Goal: Use online tool/utility: Use online tool/utility

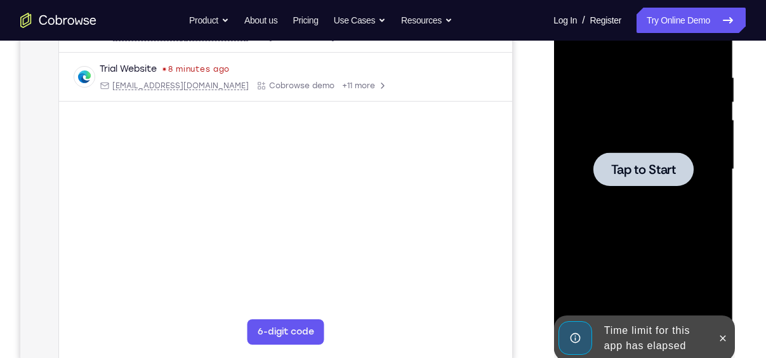
click at [723, 287] on div at bounding box center [643, 169] width 160 height 355
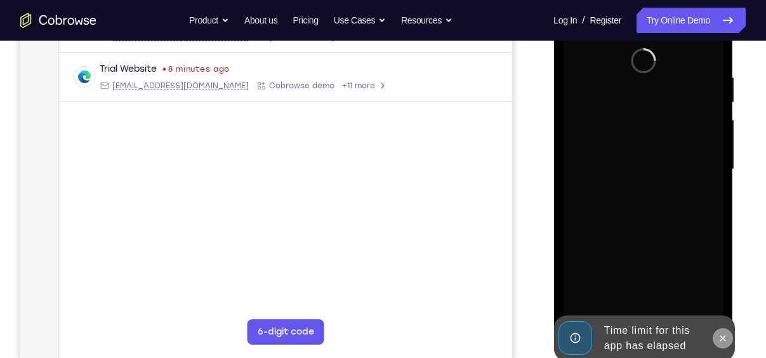
click at [724, 336] on icon at bounding box center [722, 338] width 6 height 6
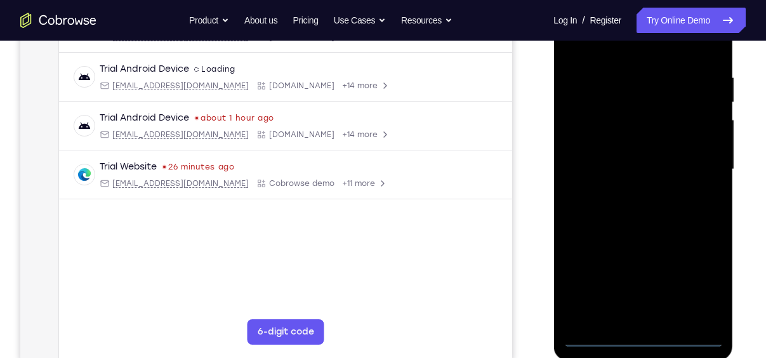
click at [650, 336] on div at bounding box center [643, 169] width 160 height 355
click at [645, 336] on div at bounding box center [643, 169] width 160 height 355
click at [696, 284] on div at bounding box center [643, 169] width 160 height 355
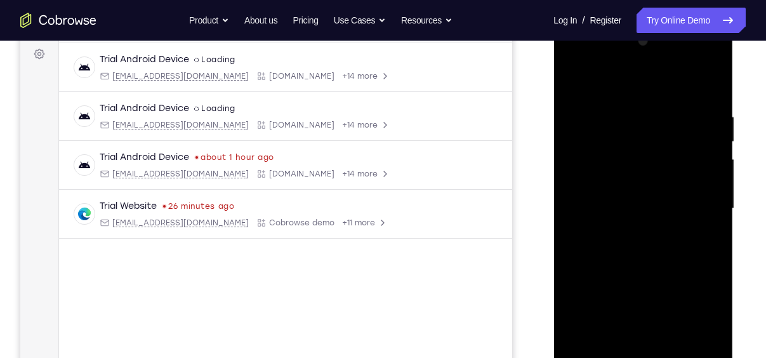
scroll to position [183, 0]
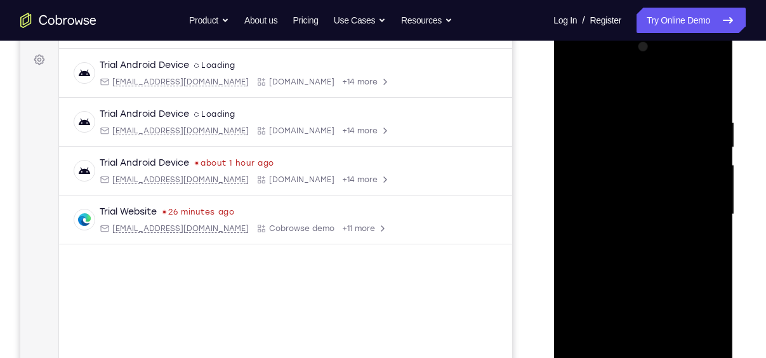
click at [614, 84] on div at bounding box center [643, 214] width 160 height 355
click at [697, 206] on div at bounding box center [643, 214] width 160 height 355
click at [628, 240] on div at bounding box center [643, 214] width 160 height 355
click at [646, 199] on div at bounding box center [643, 214] width 160 height 355
click at [603, 190] on div at bounding box center [643, 214] width 160 height 355
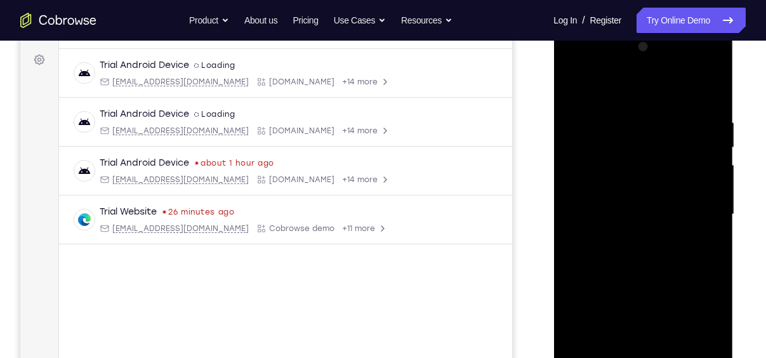
click at [603, 190] on div at bounding box center [643, 214] width 160 height 355
click at [646, 213] on div at bounding box center [643, 214] width 160 height 355
click at [646, 254] on div at bounding box center [643, 214] width 160 height 355
click at [651, 275] on div at bounding box center [643, 214] width 160 height 355
click at [711, 100] on div at bounding box center [643, 214] width 160 height 355
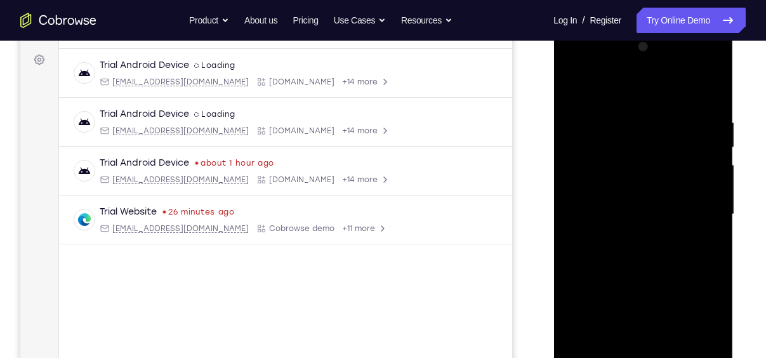
click at [707, 90] on div at bounding box center [643, 214] width 160 height 355
drag, startPoint x: 648, startPoint y: 280, endPoint x: 629, endPoint y: 200, distance: 81.6
click at [629, 200] on div at bounding box center [643, 214] width 160 height 355
click at [712, 195] on div at bounding box center [643, 214] width 160 height 355
drag, startPoint x: 672, startPoint y: 238, endPoint x: 666, endPoint y: 55, distance: 183.4
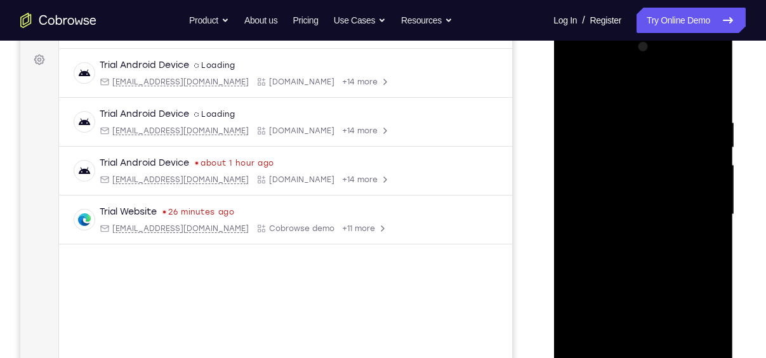
click at [666, 55] on div at bounding box center [643, 214] width 160 height 355
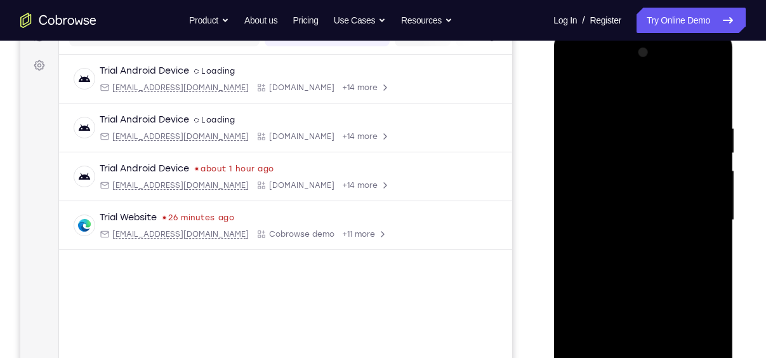
scroll to position [176, 0]
drag, startPoint x: 666, startPoint y: 268, endPoint x: 650, endPoint y: 70, distance: 199.2
click at [650, 70] on div at bounding box center [643, 220] width 160 height 355
drag, startPoint x: 645, startPoint y: 318, endPoint x: 655, endPoint y: 176, distance: 142.5
click at [655, 176] on div at bounding box center [643, 220] width 160 height 355
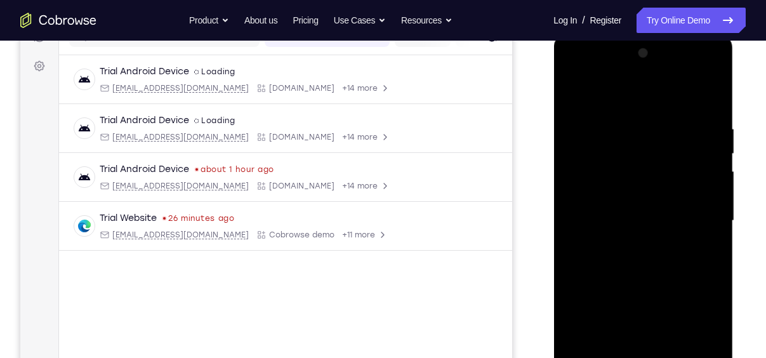
click at [712, 273] on div at bounding box center [643, 220] width 160 height 355
drag, startPoint x: 667, startPoint y: 258, endPoint x: 652, endPoint y: 183, distance: 76.4
click at [652, 183] on div at bounding box center [643, 220] width 160 height 355
click at [713, 199] on div at bounding box center [643, 220] width 160 height 355
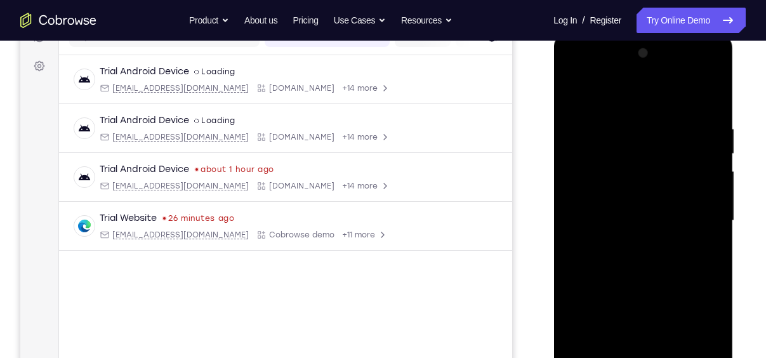
click at [713, 199] on div at bounding box center [643, 220] width 160 height 355
drag, startPoint x: 610, startPoint y: 255, endPoint x: 596, endPoint y: 99, distance: 156.7
click at [596, 99] on div at bounding box center [643, 220] width 160 height 355
drag, startPoint x: 663, startPoint y: 270, endPoint x: 655, endPoint y: 150, distance: 120.8
click at [655, 150] on div at bounding box center [643, 220] width 160 height 355
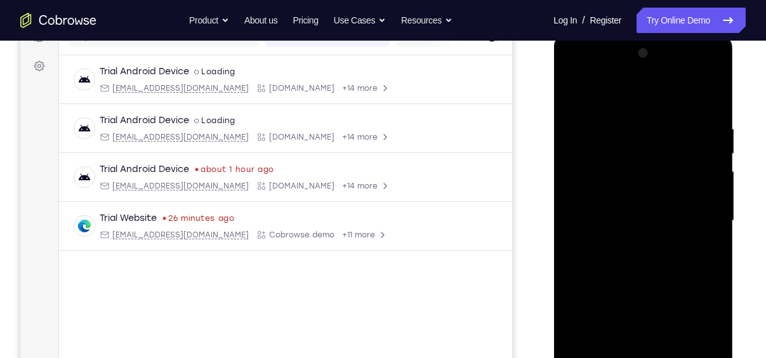
click at [714, 232] on div at bounding box center [643, 220] width 160 height 355
drag, startPoint x: 667, startPoint y: 266, endPoint x: 654, endPoint y: 128, distance: 138.3
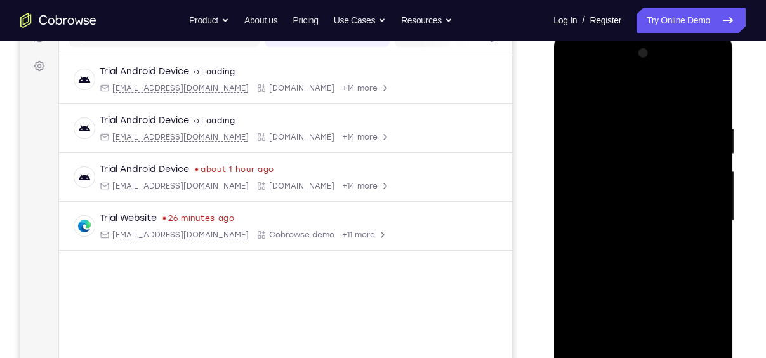
click at [654, 128] on div at bounding box center [643, 220] width 160 height 355
drag, startPoint x: 638, startPoint y: 273, endPoint x: 643, endPoint y: 37, distance: 235.4
click at [643, 37] on div at bounding box center [643, 223] width 180 height 378
drag, startPoint x: 650, startPoint y: 287, endPoint x: 642, endPoint y: 24, distance: 263.4
click at [642, 34] on html "Online web based iOS Simulators and Android Emulators. Run iPhone, iPad, Mobile…" at bounding box center [643, 224] width 181 height 381
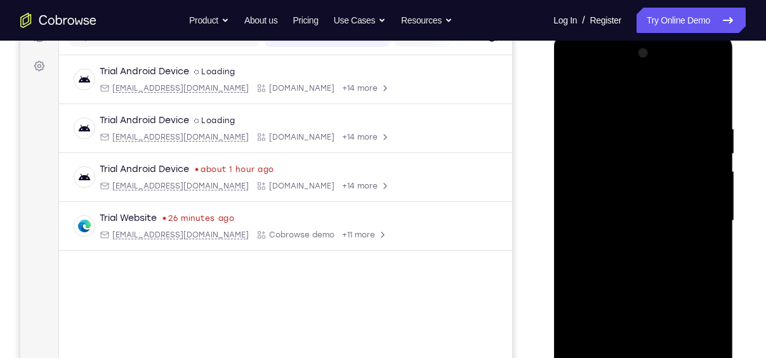
click at [712, 236] on div at bounding box center [643, 220] width 160 height 355
drag, startPoint x: 657, startPoint y: 245, endPoint x: 655, endPoint y: -15, distance: 260.1
click at [655, 34] on html "Online web based iOS Simulators and Android Emulators. Run iPhone, iPad, Mobile…" at bounding box center [643, 224] width 181 height 381
drag, startPoint x: 652, startPoint y: 198, endPoint x: 653, endPoint y: 348, distance: 150.4
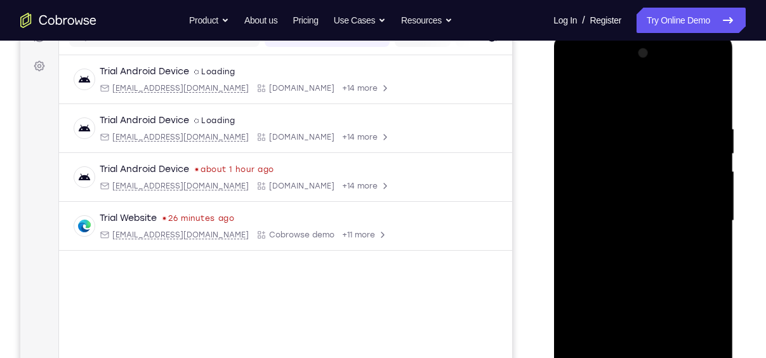
click at [653, 348] on div at bounding box center [643, 220] width 160 height 355
drag, startPoint x: 639, startPoint y: 171, endPoint x: 641, endPoint y: 213, distance: 41.3
click at [641, 213] on div at bounding box center [643, 220] width 160 height 355
click at [715, 195] on div at bounding box center [643, 220] width 160 height 355
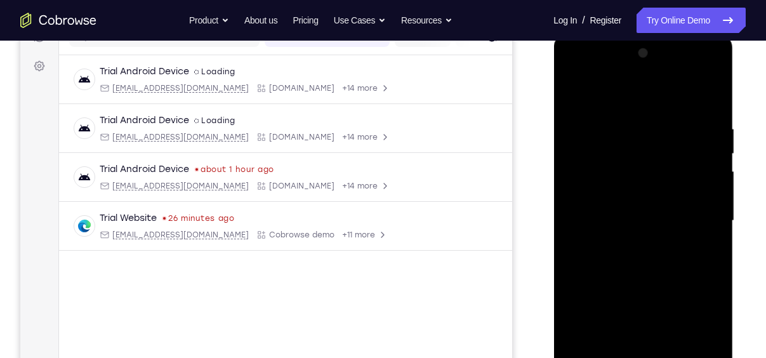
click at [715, 195] on div at bounding box center [643, 220] width 160 height 355
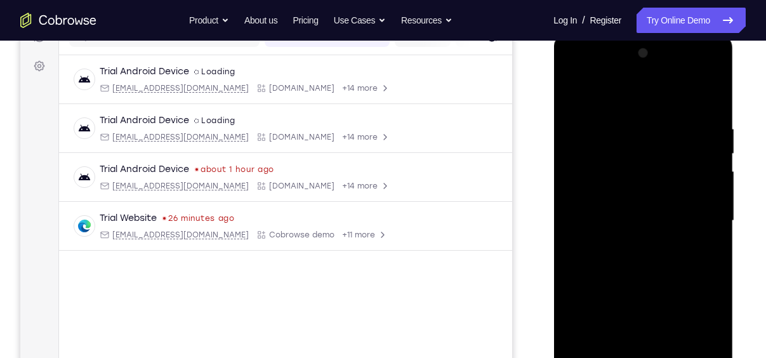
drag, startPoint x: 694, startPoint y: 252, endPoint x: 666, endPoint y: 75, distance: 179.8
click at [666, 75] on div at bounding box center [643, 220] width 160 height 355
drag, startPoint x: 670, startPoint y: 250, endPoint x: 639, endPoint y: 114, distance: 139.1
click at [639, 114] on div at bounding box center [643, 220] width 160 height 355
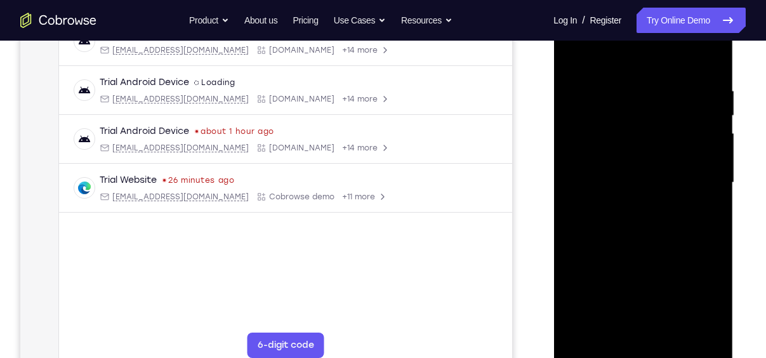
scroll to position [214, 0]
click at [596, 347] on div at bounding box center [643, 183] width 160 height 355
click at [598, 355] on div at bounding box center [643, 183] width 160 height 355
click at [630, 74] on div at bounding box center [643, 183] width 160 height 355
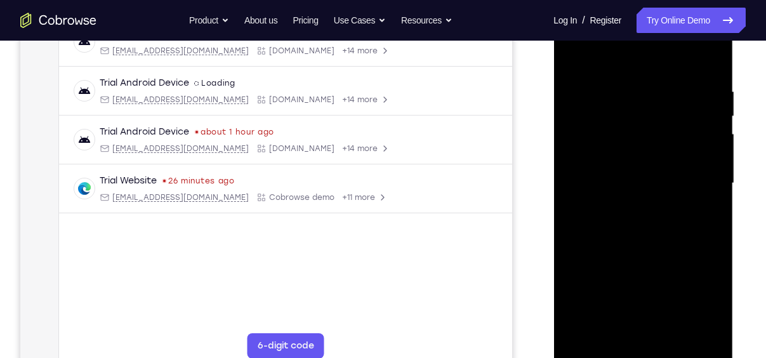
drag, startPoint x: 716, startPoint y: 164, endPoint x: 583, endPoint y: 164, distance: 132.6
click at [583, 164] on div at bounding box center [643, 183] width 160 height 355
drag, startPoint x: 700, startPoint y: 173, endPoint x: 586, endPoint y: 191, distance: 116.2
click at [586, 191] on div at bounding box center [643, 183] width 160 height 355
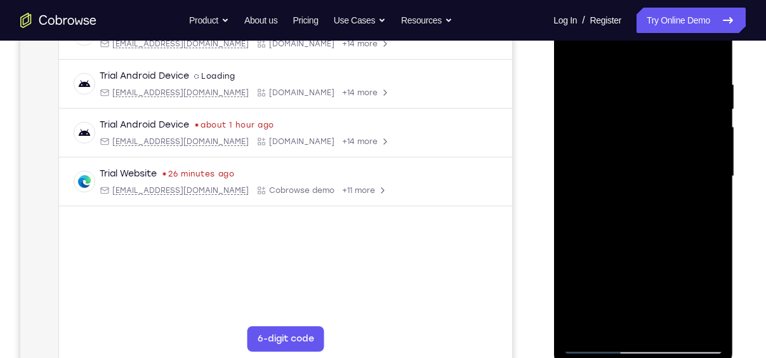
scroll to position [221, 0]
click at [627, 202] on div at bounding box center [643, 175] width 160 height 355
drag, startPoint x: 712, startPoint y: 191, endPoint x: 638, endPoint y: 187, distance: 75.0
click at [638, 187] on div at bounding box center [643, 175] width 160 height 355
drag, startPoint x: 708, startPoint y: 164, endPoint x: 608, endPoint y: 154, distance: 100.7
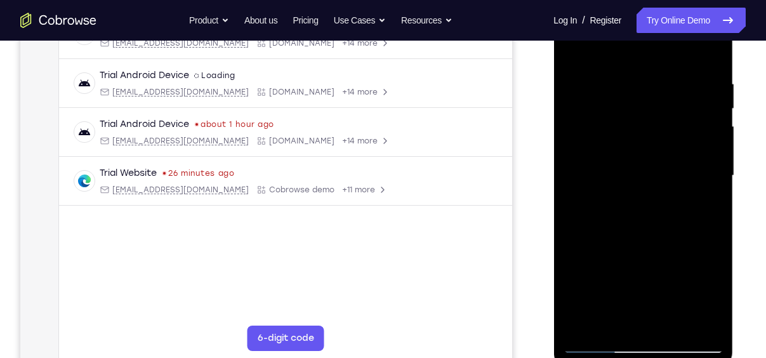
click at [608, 154] on div at bounding box center [643, 175] width 160 height 355
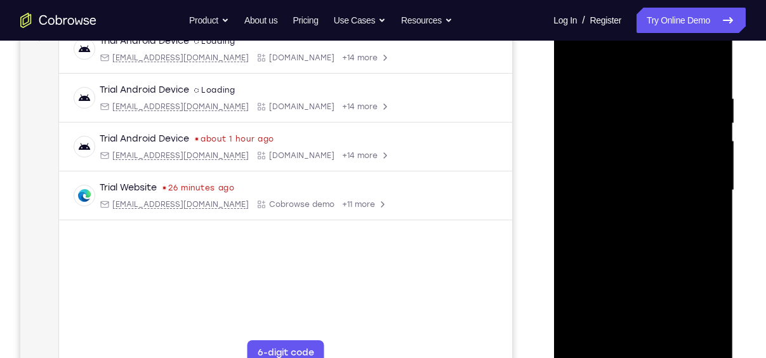
scroll to position [206, 0]
click at [707, 67] on div at bounding box center [643, 190] width 160 height 355
drag, startPoint x: 648, startPoint y: 134, endPoint x: 647, endPoint y: 300, distance: 166.2
click at [647, 300] on div at bounding box center [643, 190] width 160 height 355
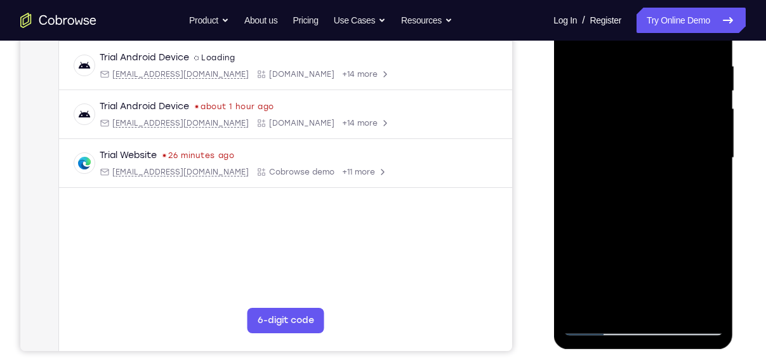
scroll to position [240, 0]
click at [715, 212] on div at bounding box center [643, 157] width 160 height 355
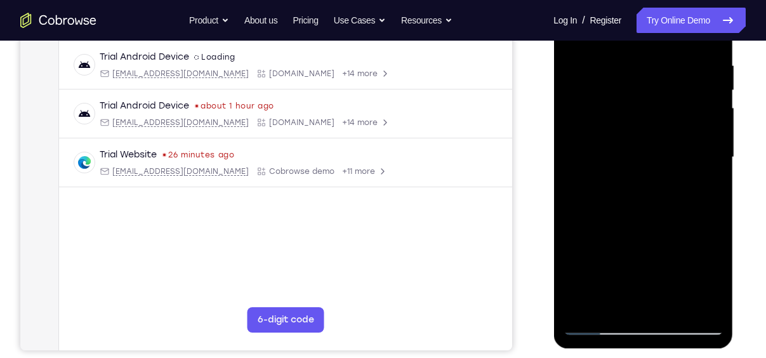
click at [715, 212] on div at bounding box center [643, 157] width 160 height 355
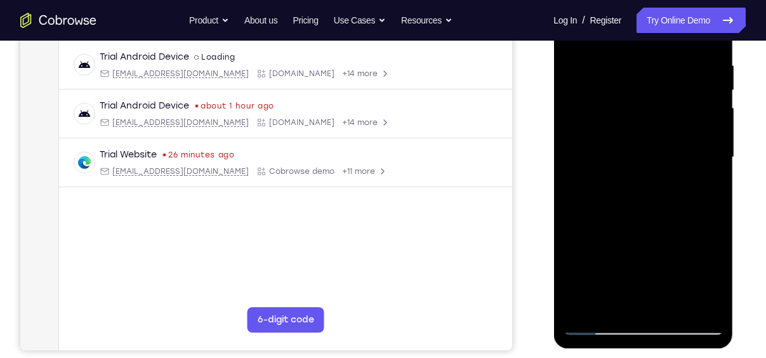
click at [715, 212] on div at bounding box center [643, 157] width 160 height 355
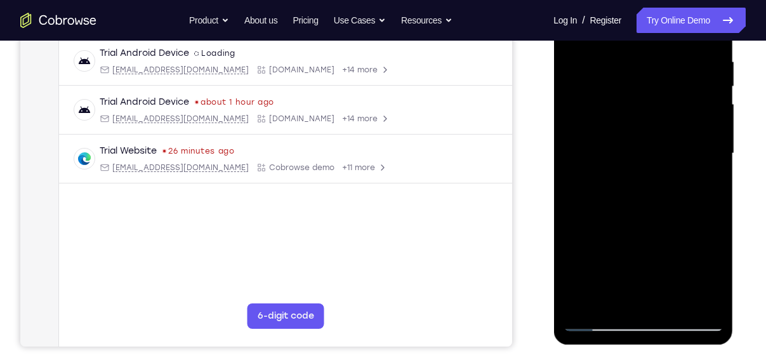
scroll to position [245, 0]
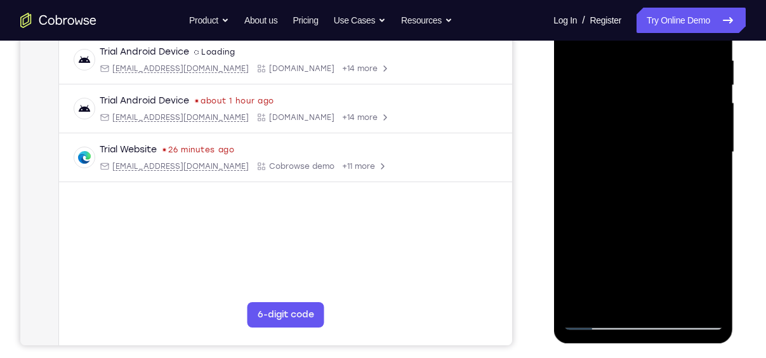
drag, startPoint x: 680, startPoint y: 226, endPoint x: 676, endPoint y: 192, distance: 34.5
click at [676, 192] on div at bounding box center [643, 152] width 160 height 355
drag, startPoint x: 687, startPoint y: 217, endPoint x: 681, endPoint y: 180, distance: 37.3
click at [681, 180] on div at bounding box center [643, 152] width 160 height 355
drag, startPoint x: 650, startPoint y: 206, endPoint x: 1203, endPoint y: -8, distance: 592.2
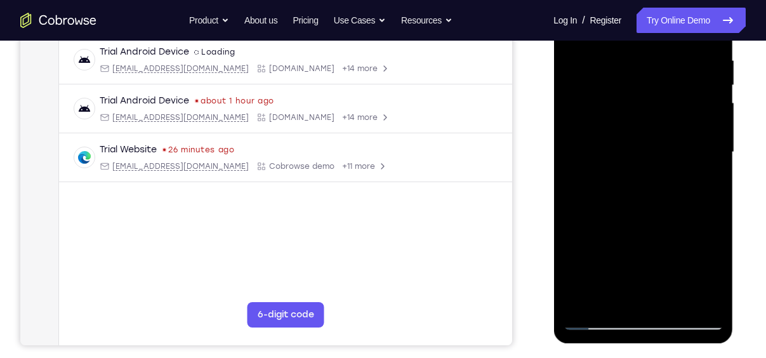
click at [649, 27] on div at bounding box center [643, 152] width 160 height 355
drag, startPoint x: 666, startPoint y: 187, endPoint x: 659, endPoint y: 111, distance: 75.8
click at [659, 111] on div at bounding box center [643, 152] width 160 height 355
drag, startPoint x: 674, startPoint y: 219, endPoint x: 707, endPoint y: -51, distance: 272.3
click at [707, 0] on html "Online web based iOS Simulators and Android Emulators. Run iPhone, iPad, Mobile…" at bounding box center [643, 155] width 181 height 381
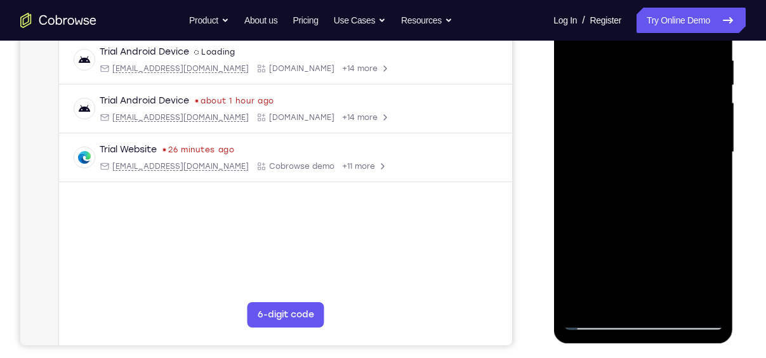
drag, startPoint x: 681, startPoint y: 213, endPoint x: 692, endPoint y: -41, distance: 254.0
click at [692, 0] on html "Online web based iOS Simulators and Android Emulators. Run iPhone, iPad, Mobile…" at bounding box center [643, 155] width 181 height 381
drag, startPoint x: 662, startPoint y: 239, endPoint x: 655, endPoint y: 146, distance: 93.5
click at [655, 146] on div at bounding box center [643, 152] width 160 height 355
click at [714, 134] on div at bounding box center [643, 152] width 160 height 355
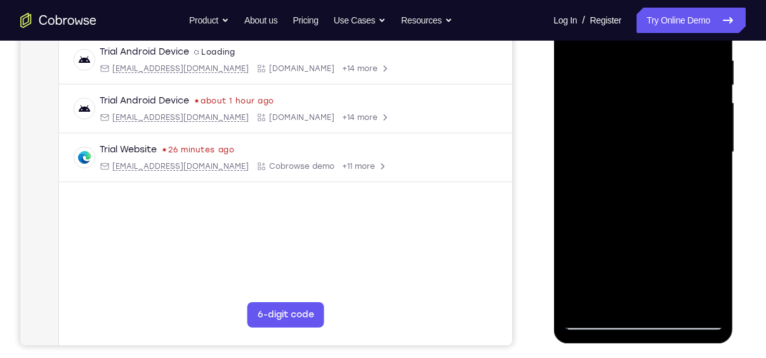
click at [714, 136] on div at bounding box center [643, 152] width 160 height 355
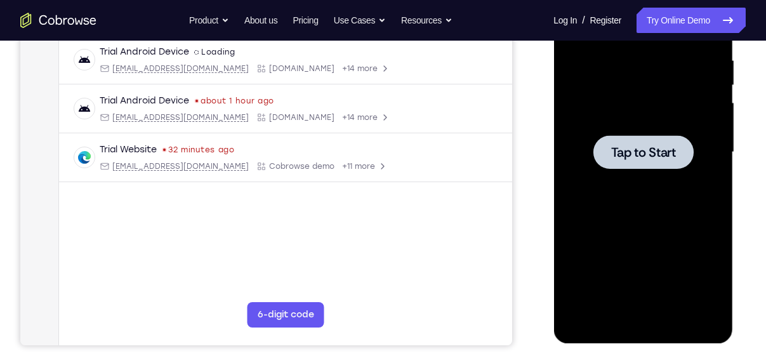
click at [651, 141] on div at bounding box center [643, 152] width 100 height 34
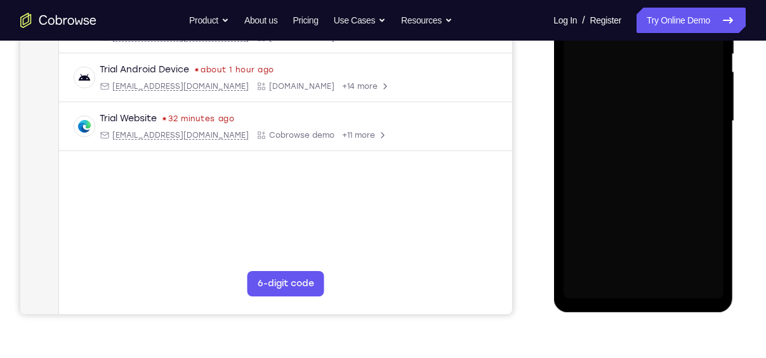
scroll to position [277, 0]
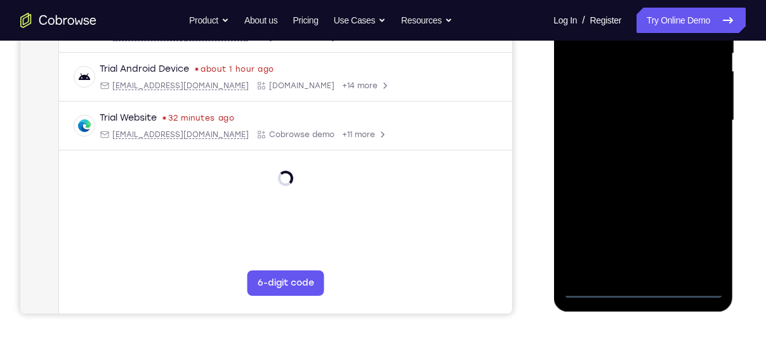
click at [644, 286] on div at bounding box center [643, 120] width 160 height 355
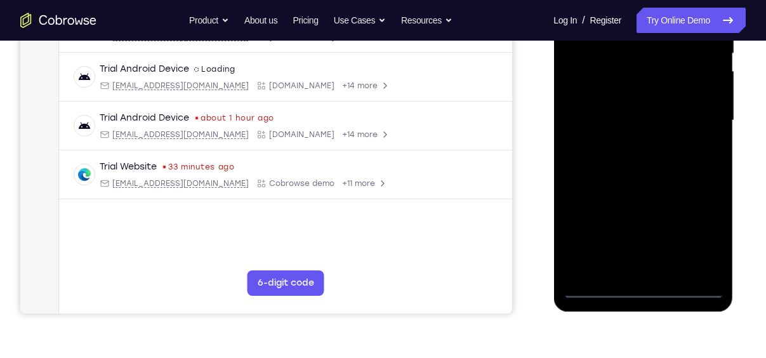
click at [697, 233] on div at bounding box center [643, 120] width 160 height 355
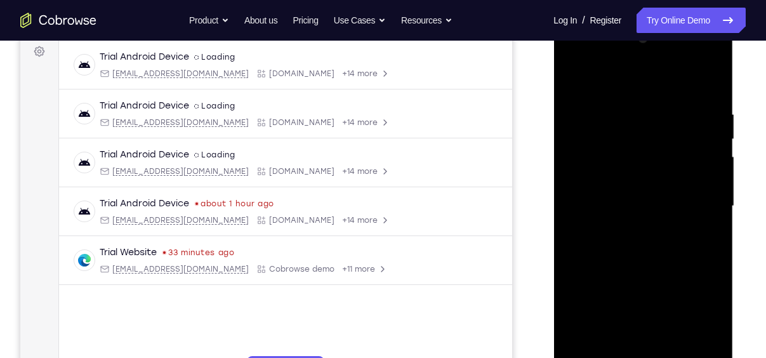
scroll to position [188, 0]
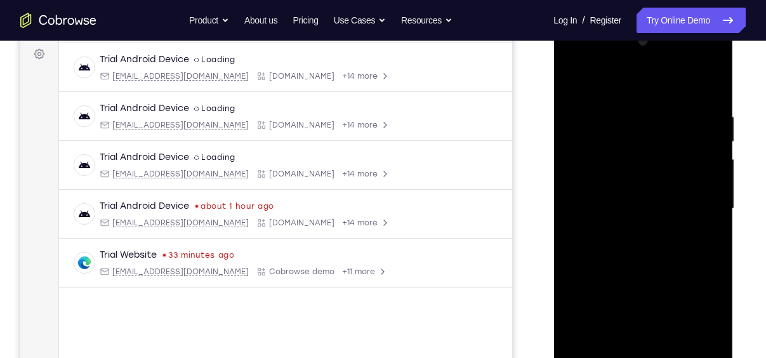
click at [601, 84] on div at bounding box center [643, 208] width 160 height 355
click at [692, 201] on div at bounding box center [643, 208] width 160 height 355
click at [631, 233] on div at bounding box center [643, 208] width 160 height 355
click at [605, 192] on div at bounding box center [643, 208] width 160 height 355
click at [602, 182] on div at bounding box center [643, 208] width 160 height 355
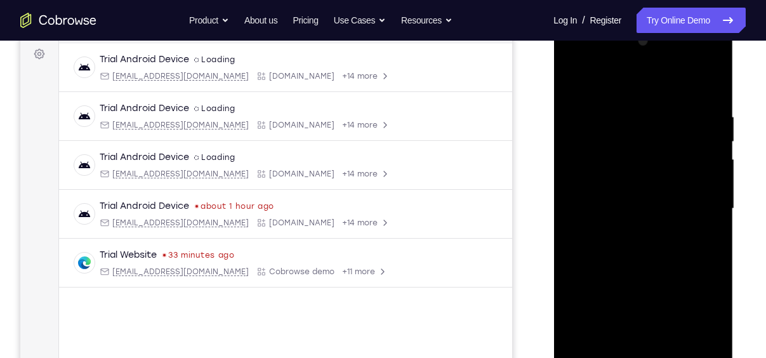
click at [638, 204] on div at bounding box center [643, 208] width 160 height 355
click at [639, 246] on div at bounding box center [643, 208] width 160 height 355
click at [619, 228] on div at bounding box center [643, 208] width 160 height 355
click at [624, 207] on div at bounding box center [643, 208] width 160 height 355
drag, startPoint x: 636, startPoint y: 89, endPoint x: 632, endPoint y: 47, distance: 42.7
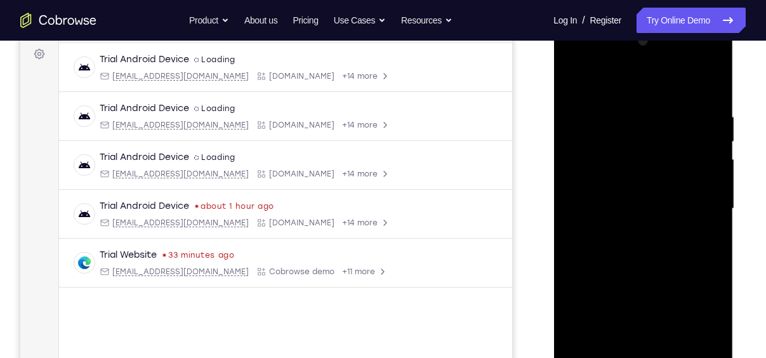
click at [632, 47] on div at bounding box center [643, 208] width 160 height 355
click at [617, 186] on div at bounding box center [643, 208] width 160 height 355
click at [652, 213] on div at bounding box center [643, 208] width 160 height 355
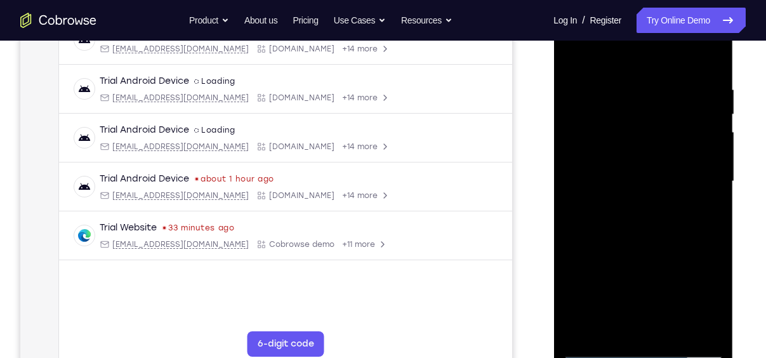
scroll to position [216, 0]
click at [661, 129] on div at bounding box center [643, 180] width 160 height 355
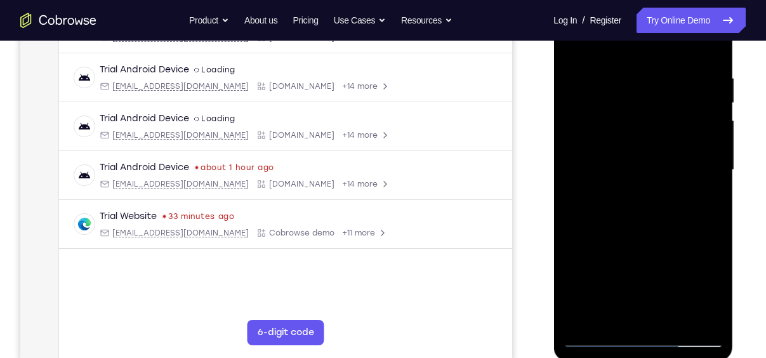
scroll to position [199, 0]
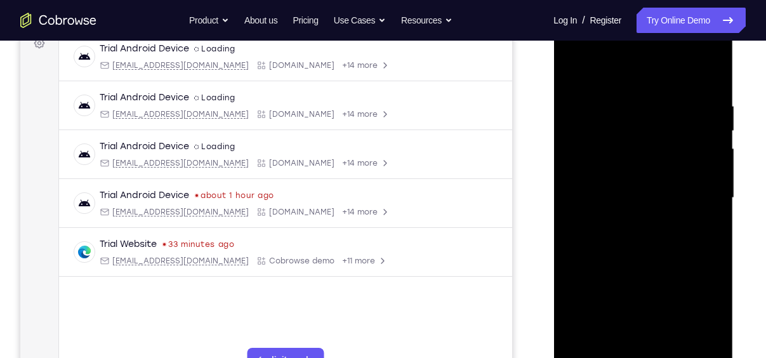
click at [648, 197] on div at bounding box center [643, 197] width 160 height 355
click at [598, 124] on div at bounding box center [643, 197] width 160 height 355
click at [596, 321] on div at bounding box center [643, 197] width 160 height 355
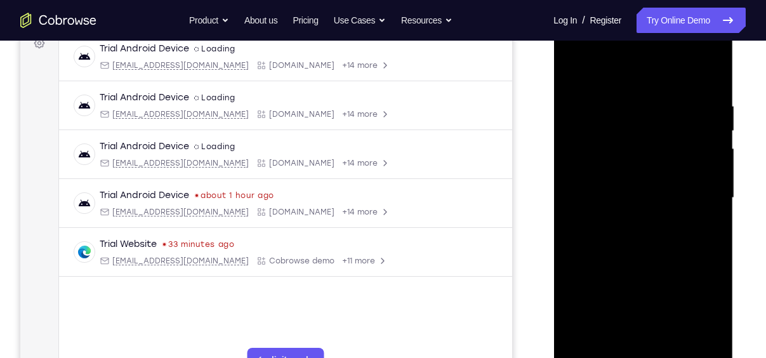
click at [656, 316] on div at bounding box center [643, 197] width 160 height 355
click at [620, 344] on div at bounding box center [643, 197] width 160 height 355
click at [603, 147] on div at bounding box center [643, 197] width 160 height 355
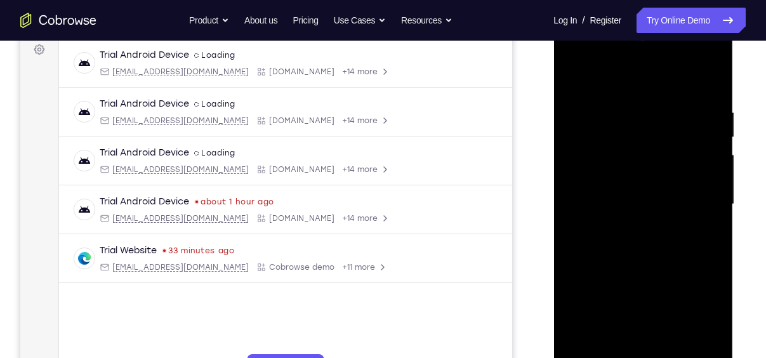
scroll to position [214, 0]
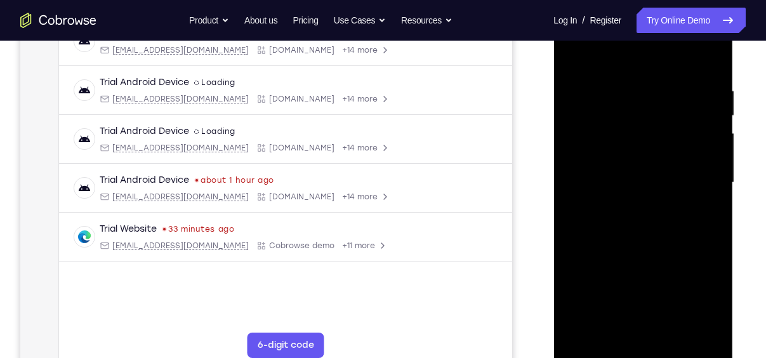
click at [711, 71] on div at bounding box center [643, 182] width 160 height 355
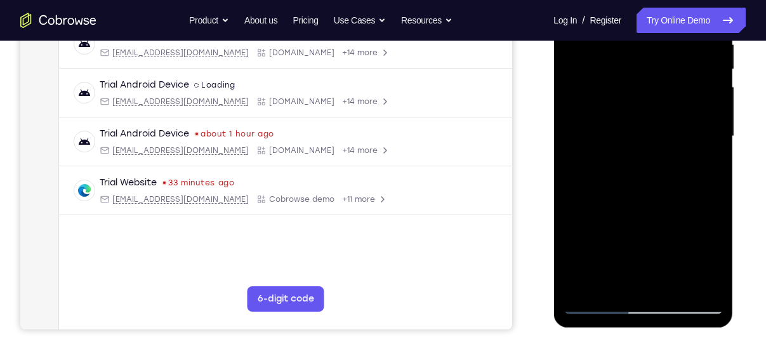
scroll to position [190, 0]
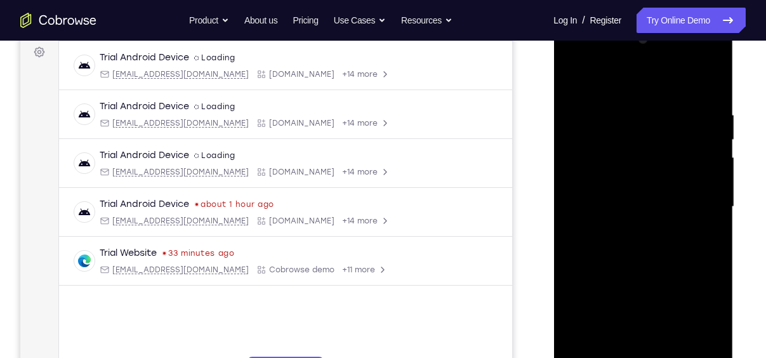
click at [667, 114] on div at bounding box center [643, 206] width 160 height 355
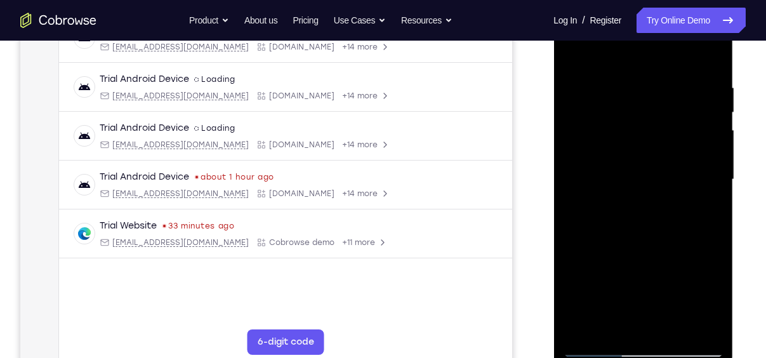
scroll to position [218, 0]
click at [598, 345] on div at bounding box center [643, 178] width 160 height 355
drag, startPoint x: 704, startPoint y: 77, endPoint x: 567, endPoint y: 84, distance: 137.2
click at [567, 84] on div at bounding box center [643, 178] width 160 height 355
drag, startPoint x: 681, startPoint y: 71, endPoint x: 545, endPoint y: 72, distance: 135.8
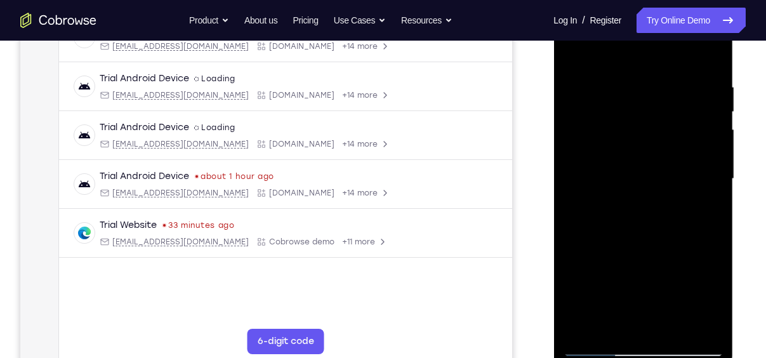
click at [553, 72] on html "Online web based iOS Simulators and Android Emulators. Run iPhone, iPad, Mobile…" at bounding box center [643, 182] width 181 height 381
drag, startPoint x: 685, startPoint y: 77, endPoint x: 542, endPoint y: 75, distance: 142.1
click at [553, 75] on html "Online web based iOS Simulators and Android Emulators. Run iPhone, iPad, Mobile…" at bounding box center [643, 182] width 181 height 381
drag, startPoint x: 686, startPoint y: 71, endPoint x: 541, endPoint y: 70, distance: 145.3
click at [553, 70] on html "Online web based iOS Simulators and Android Emulators. Run iPhone, iPad, Mobile…" at bounding box center [643, 182] width 181 height 381
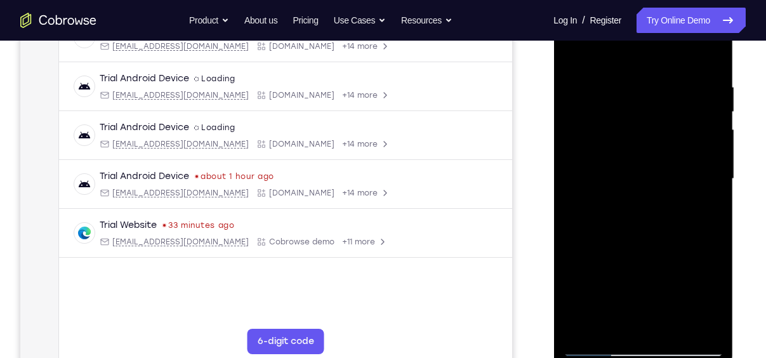
drag, startPoint x: 686, startPoint y: 73, endPoint x: 545, endPoint y: 81, distance: 141.0
click at [553, 81] on html "Online web based iOS Simulators and Android Emulators. Run iPhone, iPad, Mobile…" at bounding box center [643, 182] width 181 height 381
drag, startPoint x: 694, startPoint y: 97, endPoint x: 550, endPoint y: 80, distance: 145.0
click at [553, 80] on html "Online web based iOS Simulators and Android Emulators. Run iPhone, iPad, Mobile…" at bounding box center [643, 182] width 181 height 381
drag, startPoint x: 645, startPoint y: 84, endPoint x: 547, endPoint y: 72, distance: 98.4
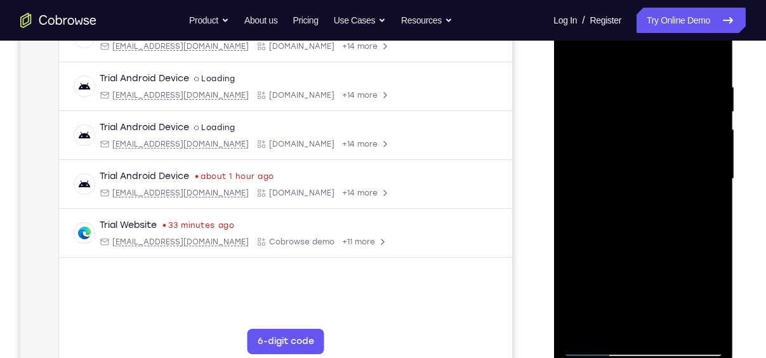
click at [553, 72] on html "Online web based iOS Simulators and Android Emulators. Run iPhone, iPad, Mobile…" at bounding box center [643, 182] width 181 height 381
drag, startPoint x: 701, startPoint y: 76, endPoint x: 544, endPoint y: 85, distance: 157.6
click at [553, 85] on html "Online web based iOS Simulators and Android Emulators. Run iPhone, iPad, Mobile…" at bounding box center [643, 182] width 181 height 381
click at [606, 87] on div at bounding box center [643, 178] width 160 height 355
drag, startPoint x: 606, startPoint y: 87, endPoint x: 620, endPoint y: 230, distance: 143.4
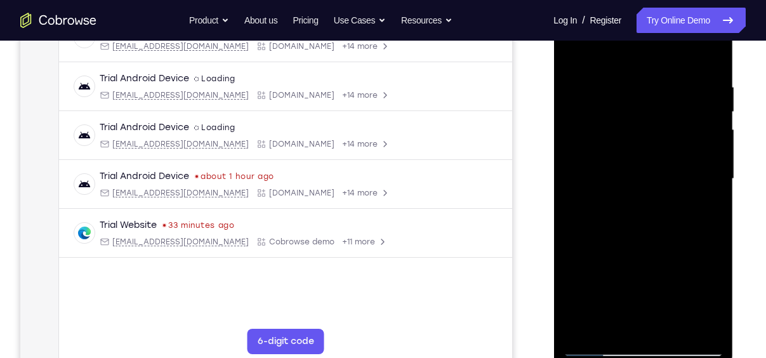
click at [620, 230] on div at bounding box center [643, 178] width 160 height 355
drag, startPoint x: 626, startPoint y: 179, endPoint x: 629, endPoint y: 256, distance: 77.5
click at [629, 256] on div at bounding box center [643, 178] width 160 height 355
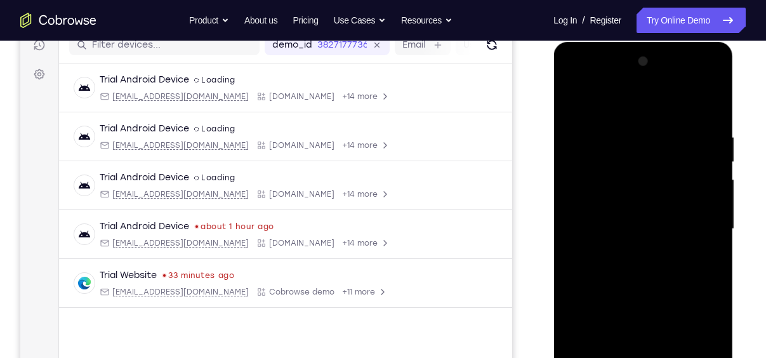
scroll to position [224, 0]
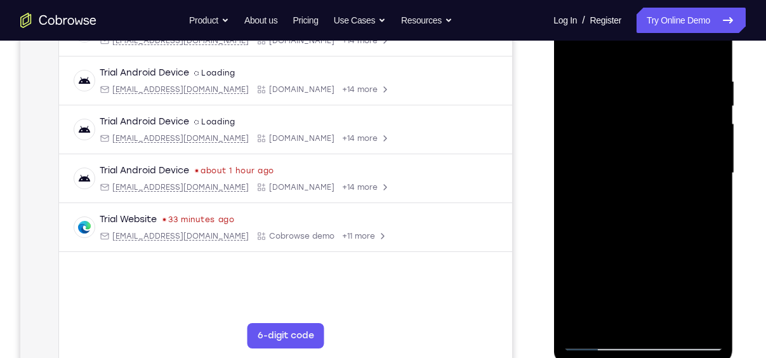
click at [714, 226] on div at bounding box center [643, 173] width 160 height 355
drag, startPoint x: 675, startPoint y: 229, endPoint x: 679, endPoint y: 193, distance: 36.4
click at [679, 193] on div at bounding box center [643, 173] width 160 height 355
drag, startPoint x: 679, startPoint y: 193, endPoint x: 681, endPoint y: 174, distance: 18.5
click at [681, 174] on div at bounding box center [643, 173] width 160 height 355
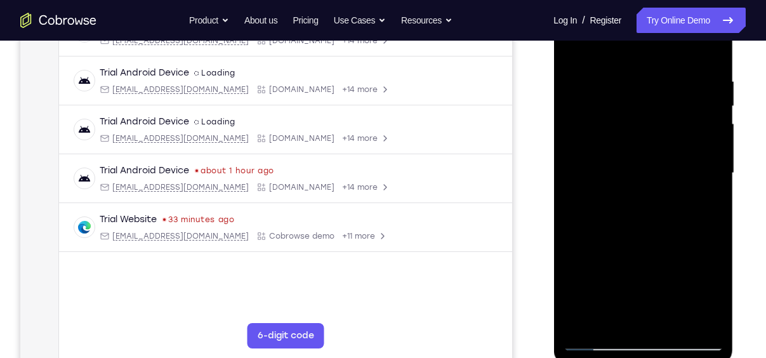
click at [714, 183] on div at bounding box center [643, 173] width 160 height 355
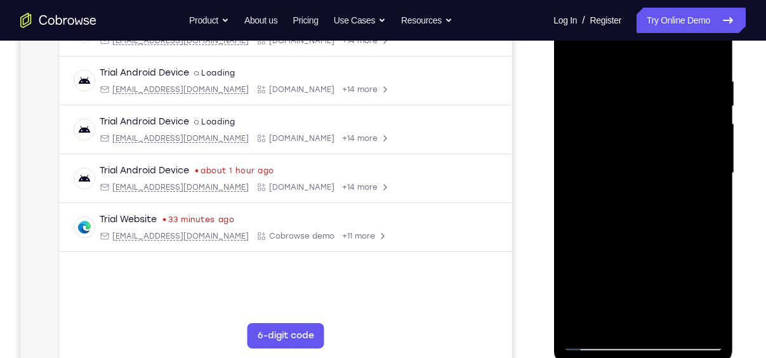
click at [714, 183] on div at bounding box center [643, 173] width 160 height 355
click at [597, 338] on div at bounding box center [643, 173] width 160 height 355
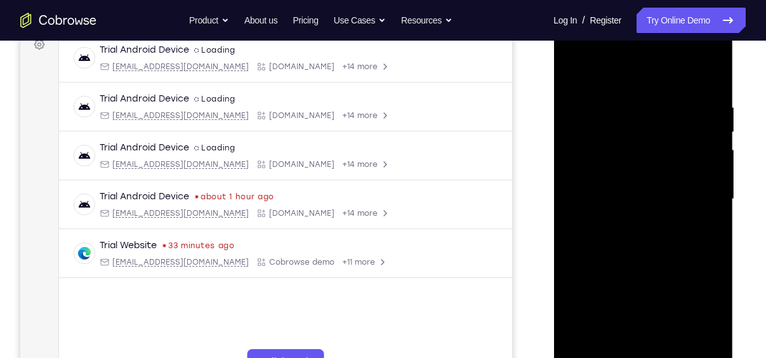
scroll to position [197, 0]
click at [644, 137] on div at bounding box center [643, 199] width 160 height 355
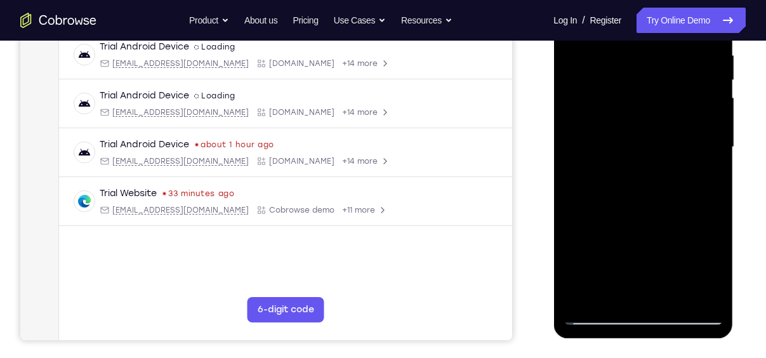
scroll to position [270, 0]
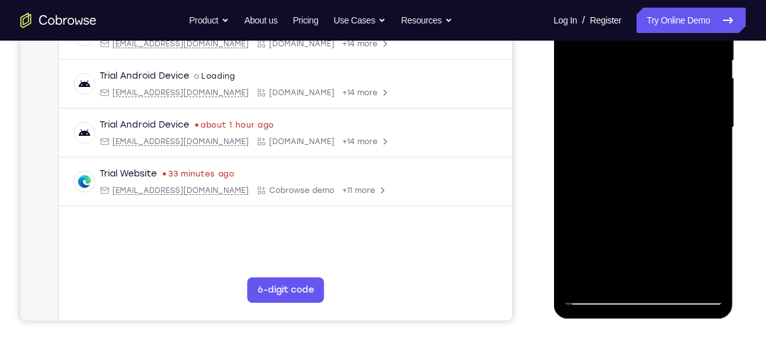
click at [594, 298] on div at bounding box center [643, 127] width 160 height 355
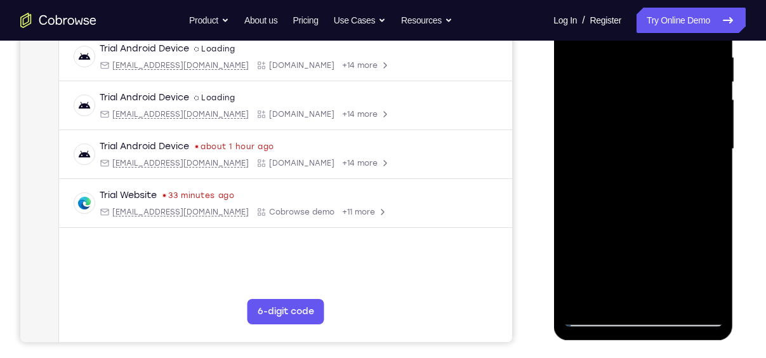
scroll to position [249, 0]
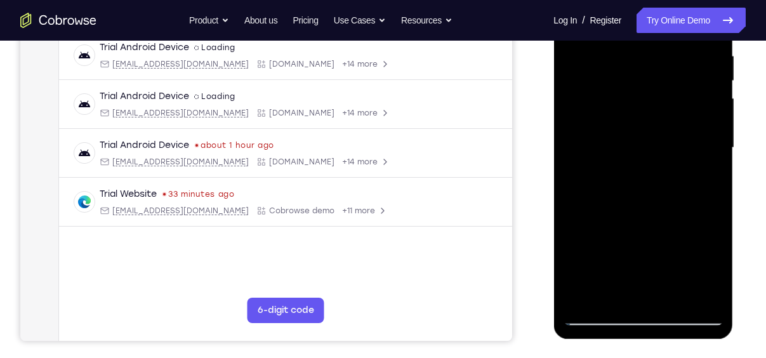
click at [674, 296] on div at bounding box center [643, 147] width 160 height 355
click at [643, 218] on div at bounding box center [643, 147] width 160 height 355
click at [634, 68] on div at bounding box center [643, 147] width 160 height 355
click at [665, 204] on div at bounding box center [643, 147] width 160 height 355
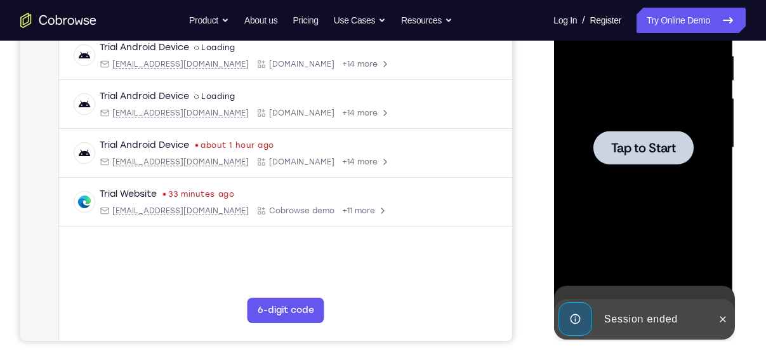
drag, startPoint x: 658, startPoint y: 83, endPoint x: 611, endPoint y: 83, distance: 46.9
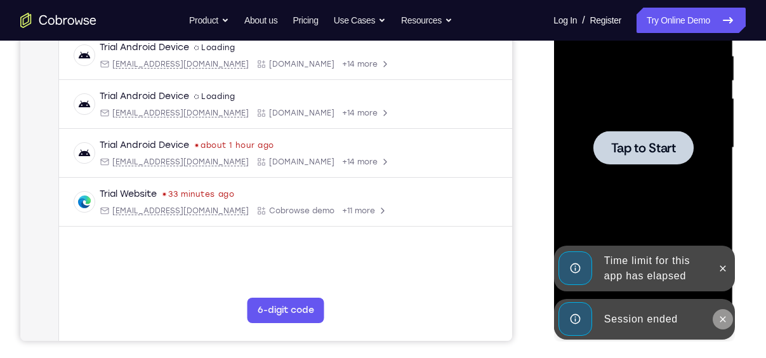
click at [724, 318] on icon at bounding box center [722, 319] width 10 height 10
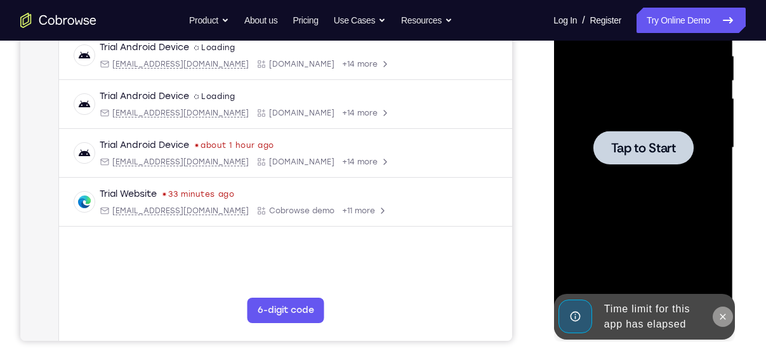
click at [725, 266] on div "Tap to Start" at bounding box center [643, 150] width 180 height 378
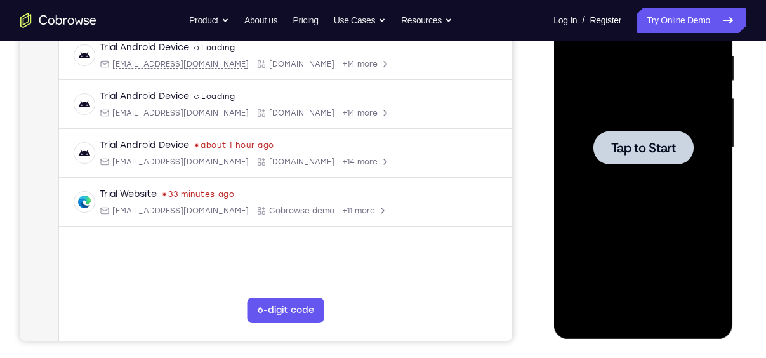
click at [643, 152] on span "Tap to Start" at bounding box center [642, 147] width 65 height 13
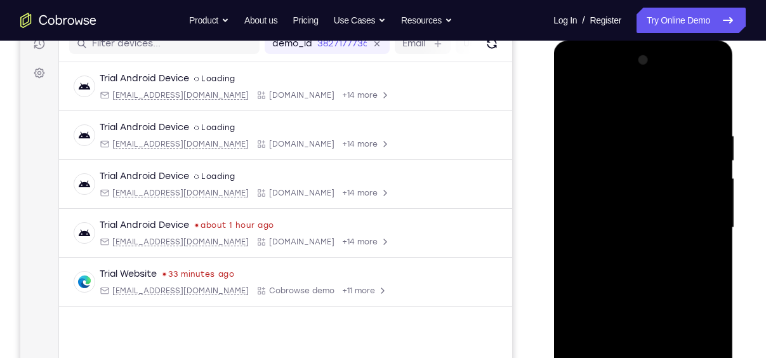
scroll to position [252, 0]
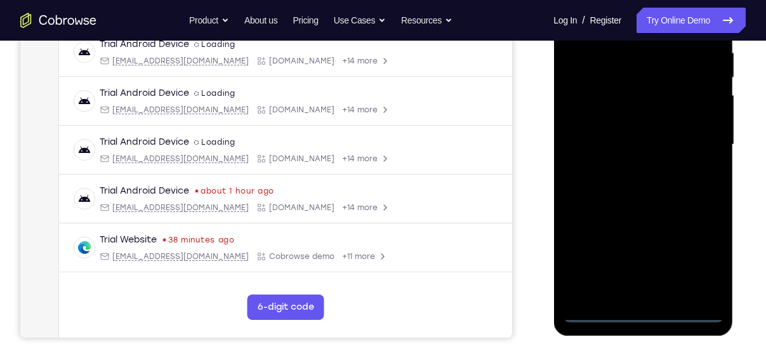
click at [645, 308] on div at bounding box center [643, 144] width 160 height 355
click at [639, 312] on div at bounding box center [643, 144] width 160 height 355
click at [700, 256] on div at bounding box center [643, 144] width 160 height 355
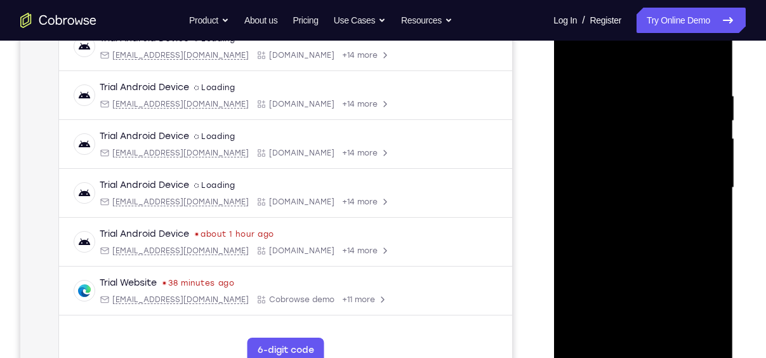
scroll to position [184, 0]
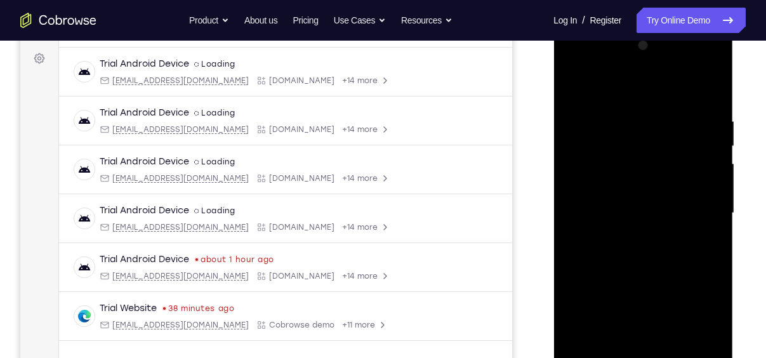
click at [608, 84] on div at bounding box center [643, 213] width 160 height 355
click at [697, 207] on div at bounding box center [643, 213] width 160 height 355
click at [634, 237] on div at bounding box center [643, 213] width 160 height 355
click at [613, 200] on div at bounding box center [643, 213] width 160 height 355
click at [593, 188] on div at bounding box center [643, 213] width 160 height 355
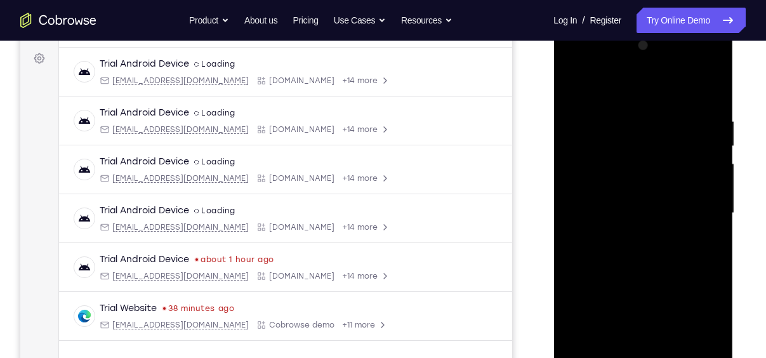
click at [593, 188] on div at bounding box center [643, 213] width 160 height 355
click at [647, 212] on div at bounding box center [643, 213] width 160 height 355
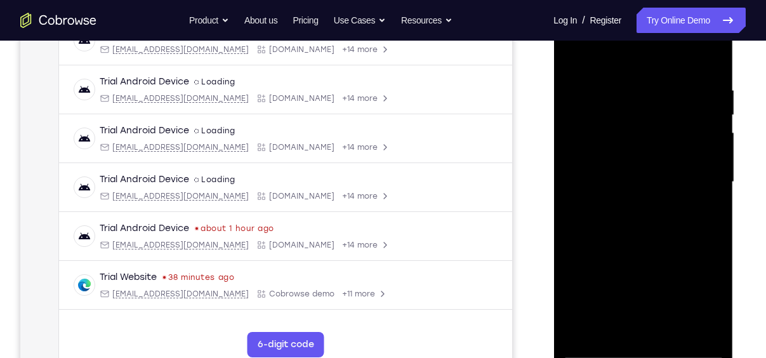
scroll to position [216, 0]
click at [637, 177] on div at bounding box center [643, 181] width 160 height 355
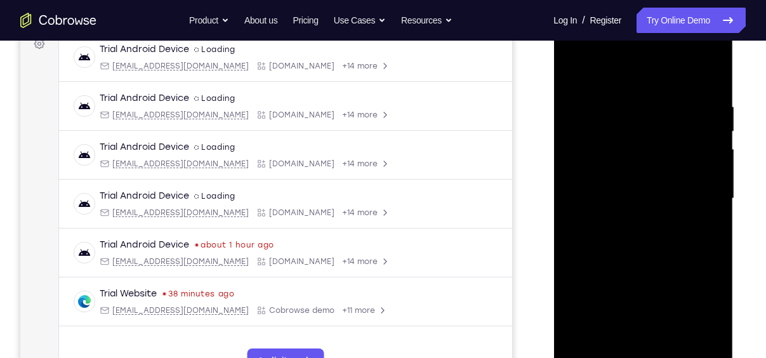
scroll to position [193, 0]
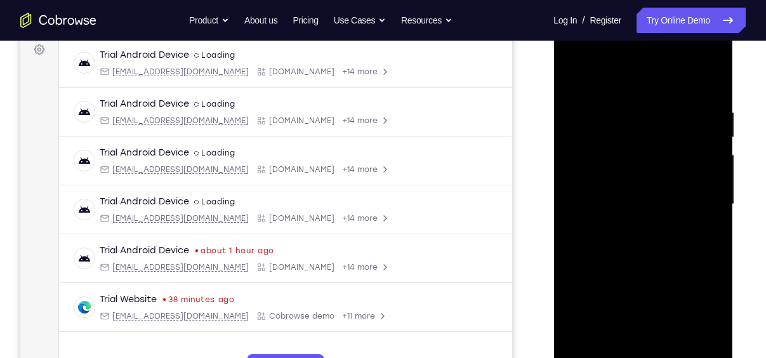
click at [644, 240] on div at bounding box center [643, 204] width 160 height 355
click at [665, 223] on div at bounding box center [643, 204] width 160 height 355
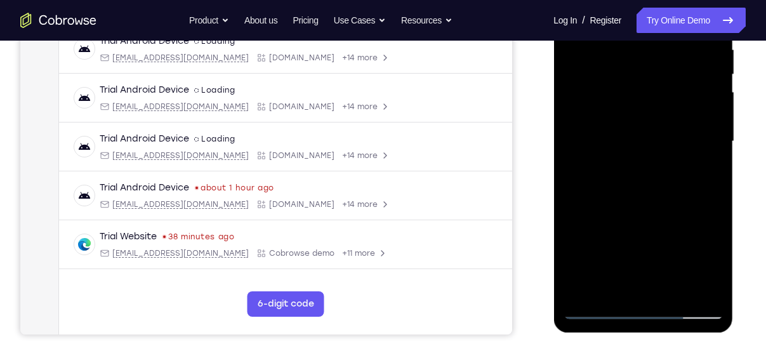
scroll to position [227, 0]
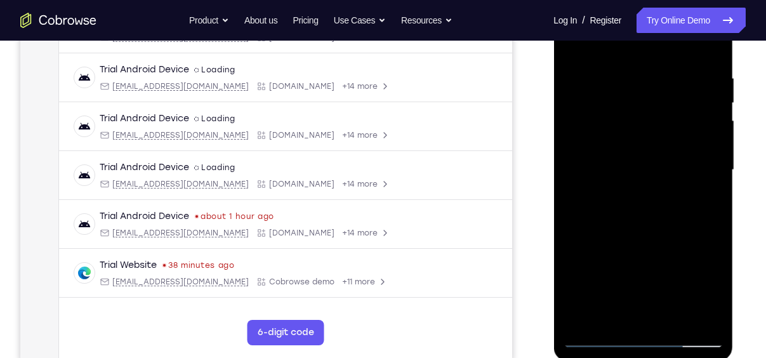
click at [653, 227] on div at bounding box center [643, 169] width 160 height 355
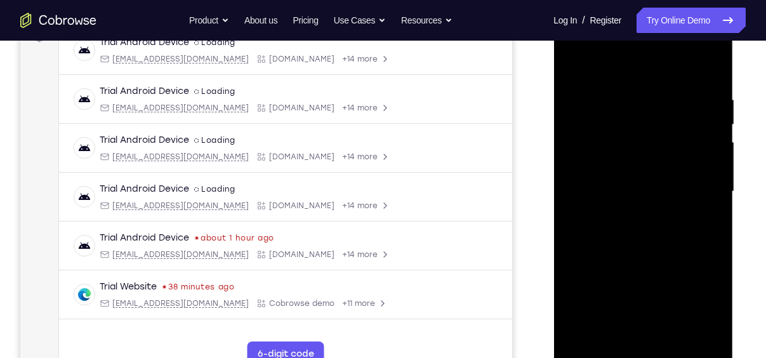
drag, startPoint x: 624, startPoint y: 72, endPoint x: 1174, endPoint y: 38, distance: 551.0
click at [620, 34] on div at bounding box center [643, 191] width 160 height 355
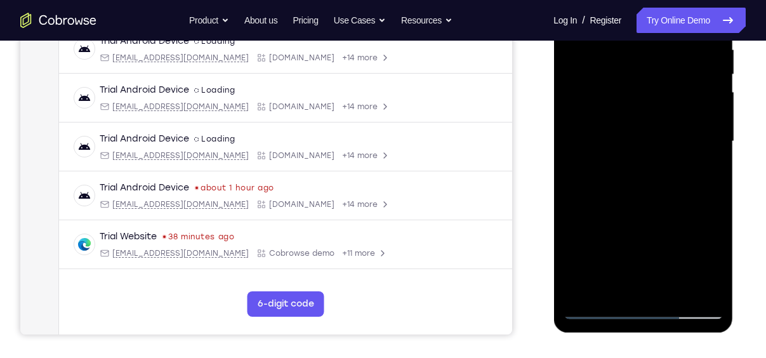
scroll to position [256, 0]
click at [672, 287] on div at bounding box center [643, 140] width 160 height 355
click at [639, 204] on div at bounding box center [643, 140] width 160 height 355
click at [714, 72] on div at bounding box center [643, 140] width 160 height 355
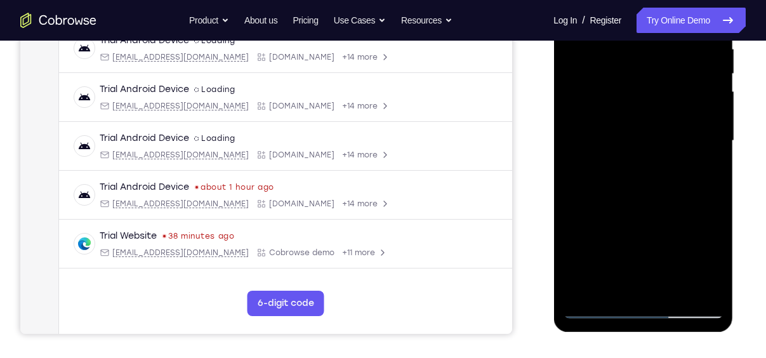
click at [714, 70] on div at bounding box center [643, 140] width 160 height 355
drag, startPoint x: 662, startPoint y: 79, endPoint x: 777, endPoint y: 60, distance: 117.0
click at [734, 60] on html "Online web based iOS Simulators and Android Emulators. Run iPhone, iPad, Mobile…" at bounding box center [643, 144] width 181 height 381
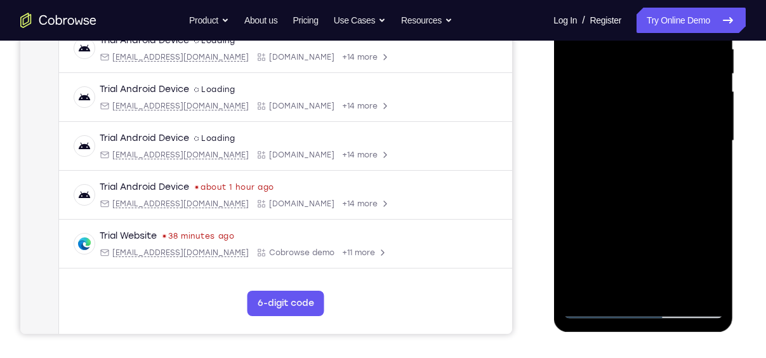
drag, startPoint x: 619, startPoint y: 72, endPoint x: 770, endPoint y: 67, distance: 151.1
click at [734, 67] on html "Online web based iOS Simulators and Android Emulators. Run iPhone, iPad, Mobile…" at bounding box center [643, 144] width 181 height 381
drag, startPoint x: 615, startPoint y: 81, endPoint x: 743, endPoint y: 71, distance: 128.5
click at [734, 71] on html "Online web based iOS Simulators and Android Emulators. Run iPhone, iPad, Mobile…" at bounding box center [643, 144] width 181 height 381
drag, startPoint x: 615, startPoint y: 75, endPoint x: 761, endPoint y: 64, distance: 146.3
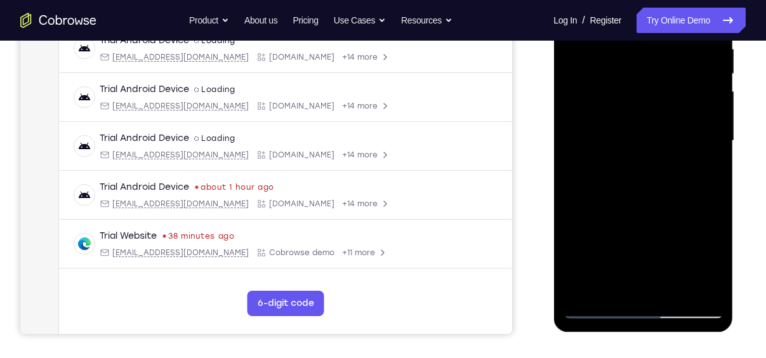
click at [734, 64] on html "Online web based iOS Simulators and Android Emulators. Run iPhone, iPad, Mobile…" at bounding box center [643, 144] width 181 height 381
drag, startPoint x: 619, startPoint y: 75, endPoint x: 706, endPoint y: 79, distance: 87.0
click at [706, 79] on div at bounding box center [643, 140] width 160 height 355
click at [627, 62] on div at bounding box center [643, 140] width 160 height 355
click at [653, 185] on div at bounding box center [643, 140] width 160 height 355
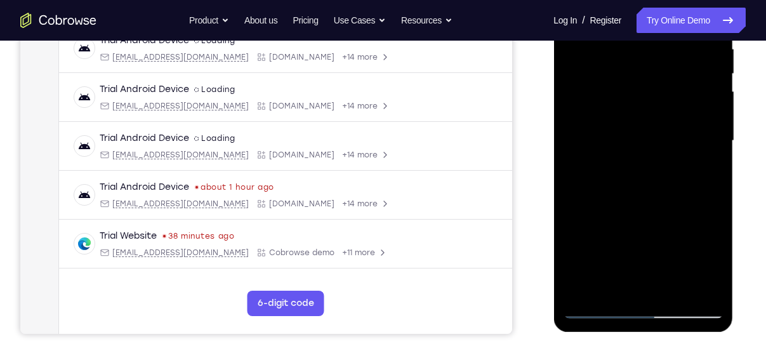
click at [671, 173] on div at bounding box center [643, 140] width 160 height 355
click at [594, 311] on div at bounding box center [643, 140] width 160 height 355
click at [581, 59] on div at bounding box center [643, 140] width 160 height 355
click at [639, 63] on div at bounding box center [643, 140] width 160 height 355
click at [690, 292] on div at bounding box center [643, 140] width 160 height 355
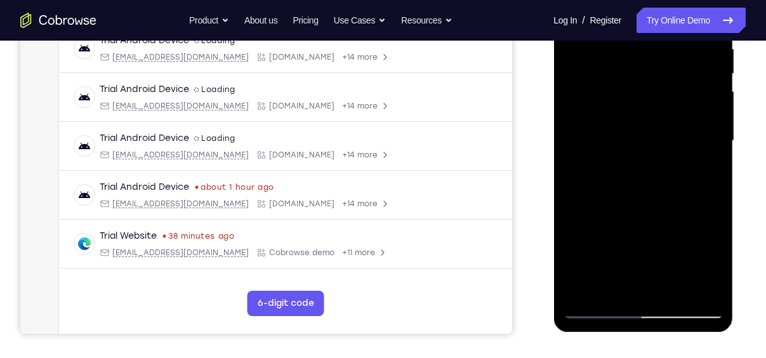
click at [690, 292] on div at bounding box center [643, 140] width 160 height 355
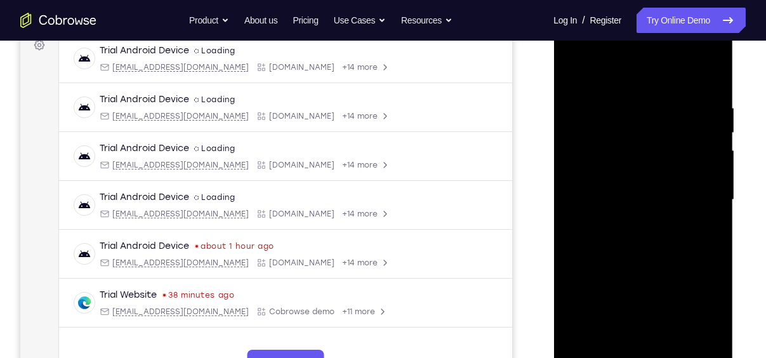
scroll to position [202, 0]
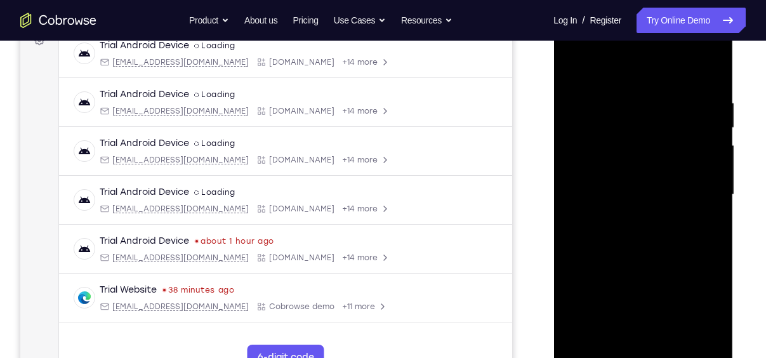
click at [686, 339] on div at bounding box center [643, 194] width 160 height 355
click at [712, 72] on div at bounding box center [643, 194] width 160 height 355
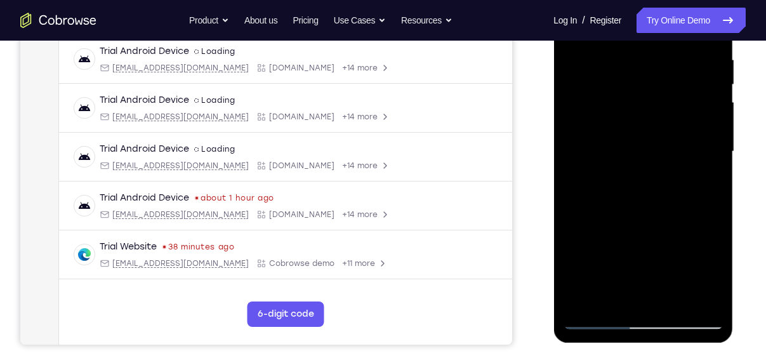
scroll to position [246, 0]
click at [594, 317] on div at bounding box center [643, 150] width 160 height 355
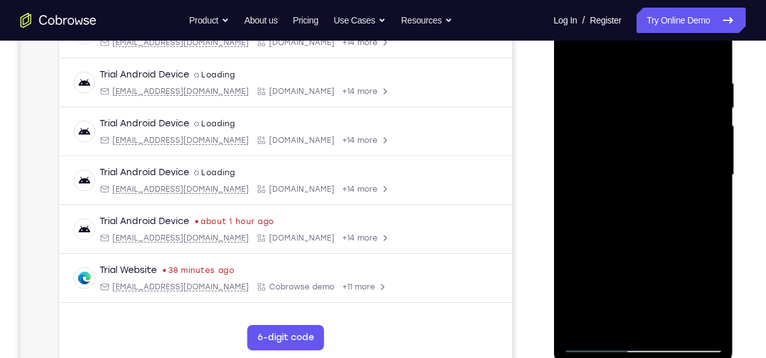
scroll to position [207, 0]
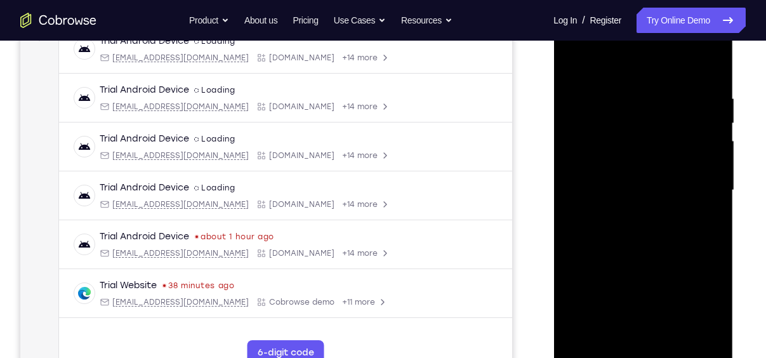
click at [712, 244] on div at bounding box center [643, 190] width 160 height 355
click at [714, 247] on div at bounding box center [643, 190] width 160 height 355
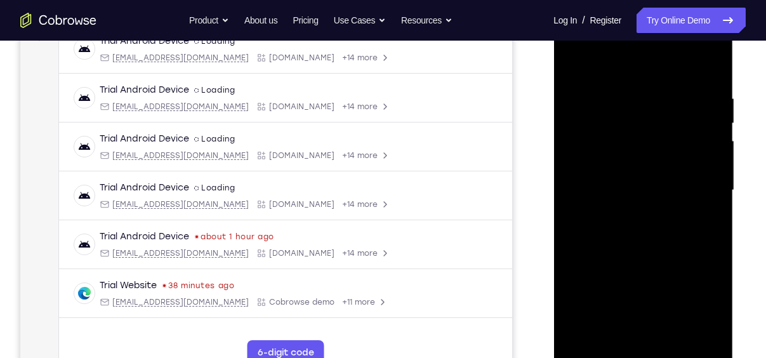
drag, startPoint x: 683, startPoint y: 211, endPoint x: 695, endPoint y: 302, distance: 92.2
click at [695, 302] on div at bounding box center [643, 190] width 160 height 355
drag, startPoint x: 656, startPoint y: 246, endPoint x: 659, endPoint y: 160, distance: 86.3
click at [659, 160] on div at bounding box center [643, 190] width 160 height 355
click at [572, 161] on div at bounding box center [643, 190] width 160 height 355
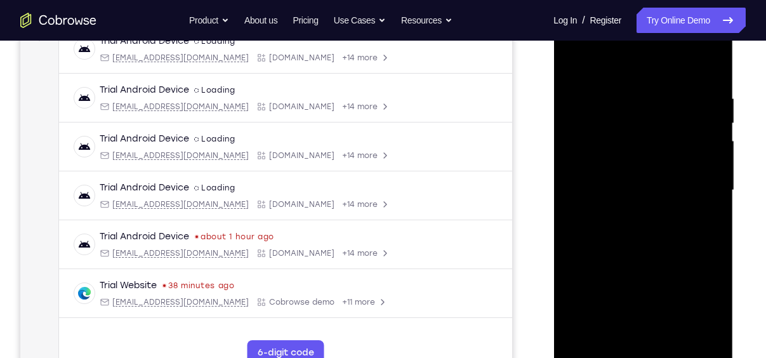
click at [572, 161] on div at bounding box center [643, 190] width 160 height 355
drag, startPoint x: 673, startPoint y: 158, endPoint x: 686, endPoint y: 273, distance: 115.5
click at [686, 273] on div at bounding box center [643, 190] width 160 height 355
click at [626, 102] on div at bounding box center [643, 190] width 160 height 355
click at [644, 195] on div at bounding box center [643, 190] width 160 height 355
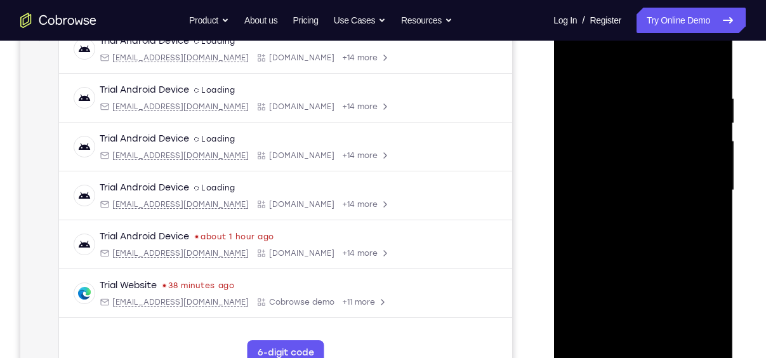
click at [645, 166] on div at bounding box center [643, 190] width 160 height 355
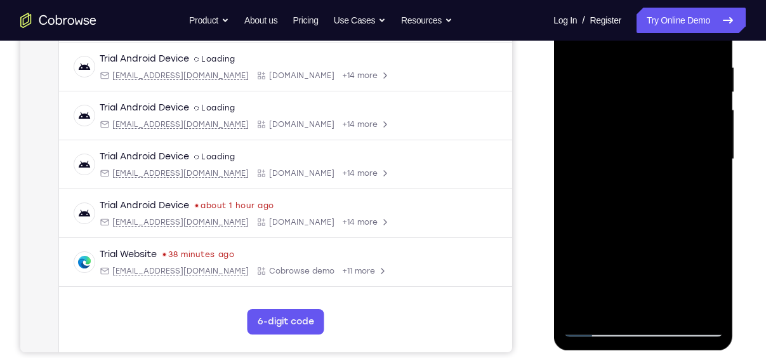
scroll to position [246, 0]
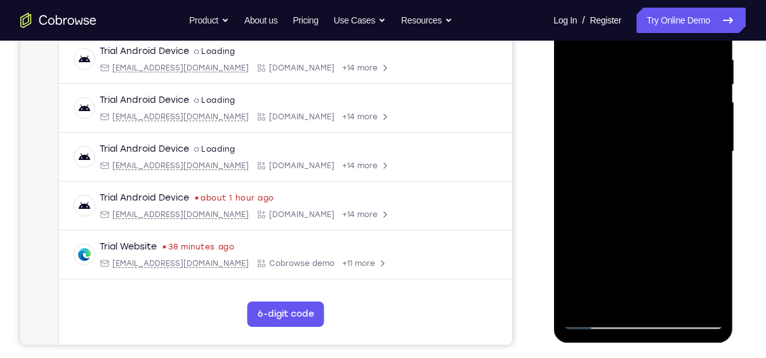
click at [597, 318] on div at bounding box center [643, 151] width 160 height 355
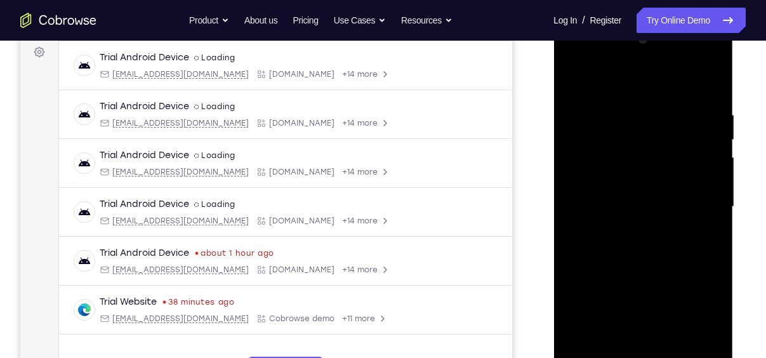
scroll to position [189, 0]
click at [705, 87] on div at bounding box center [643, 207] width 160 height 355
drag, startPoint x: 634, startPoint y: 152, endPoint x: 642, endPoint y: 250, distance: 98.0
click at [642, 250] on div at bounding box center [643, 207] width 160 height 355
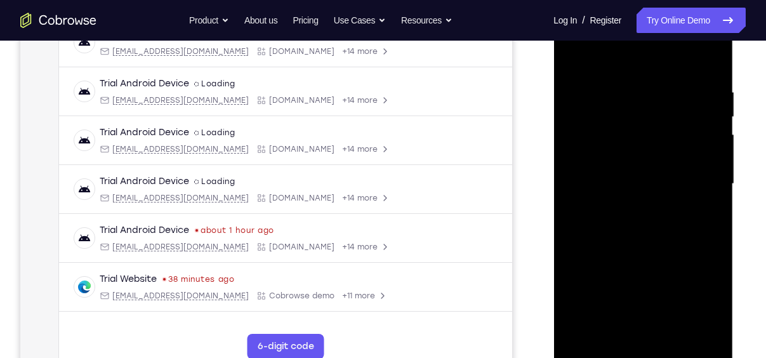
scroll to position [220, 0]
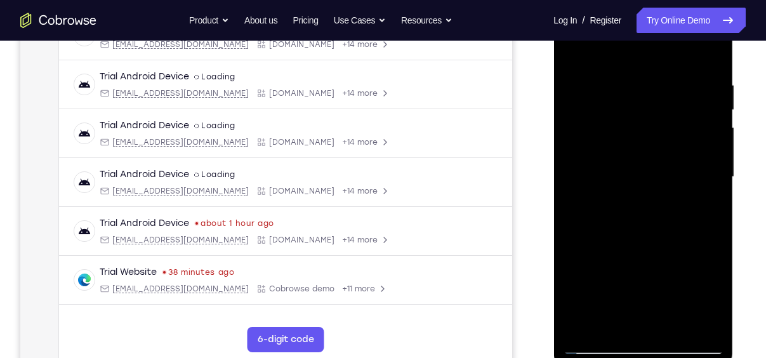
drag, startPoint x: 633, startPoint y: 159, endPoint x: 644, endPoint y: 56, distance: 104.0
click at [644, 56] on div at bounding box center [643, 176] width 160 height 355
drag, startPoint x: 655, startPoint y: 164, endPoint x: 653, endPoint y: 64, distance: 99.6
click at [653, 64] on div at bounding box center [643, 176] width 160 height 355
drag, startPoint x: 645, startPoint y: 291, endPoint x: 652, endPoint y: 49, distance: 242.5
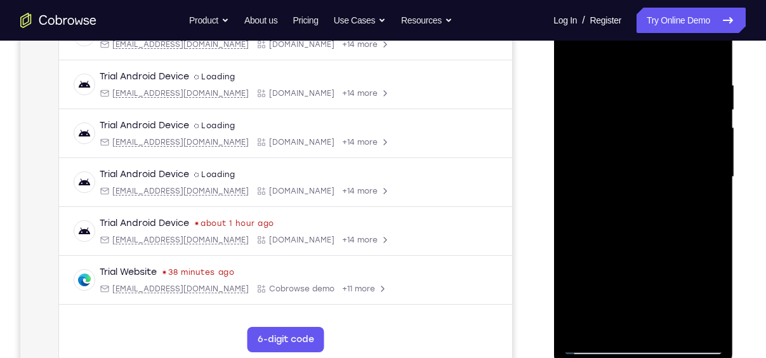
click at [652, 49] on div at bounding box center [643, 176] width 160 height 355
drag, startPoint x: 654, startPoint y: 253, endPoint x: 654, endPoint y: 205, distance: 48.2
click at [654, 205] on div at bounding box center [643, 176] width 160 height 355
click at [714, 207] on div at bounding box center [643, 176] width 160 height 355
drag, startPoint x: 694, startPoint y: 210, endPoint x: 693, endPoint y: 198, distance: 12.1
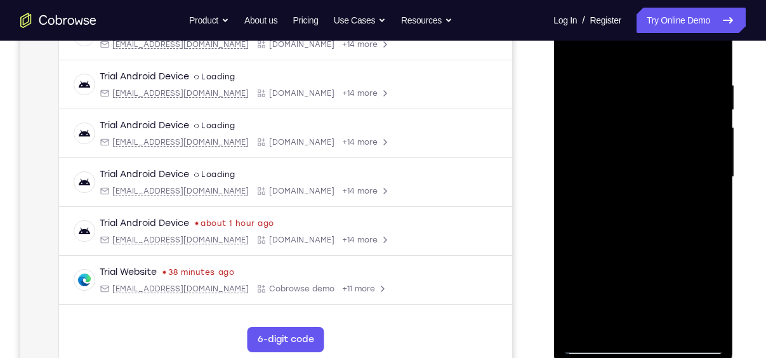
click at [693, 198] on div at bounding box center [643, 176] width 160 height 355
click at [712, 200] on div at bounding box center [643, 176] width 160 height 355
